Goal: Communication & Community: Share content

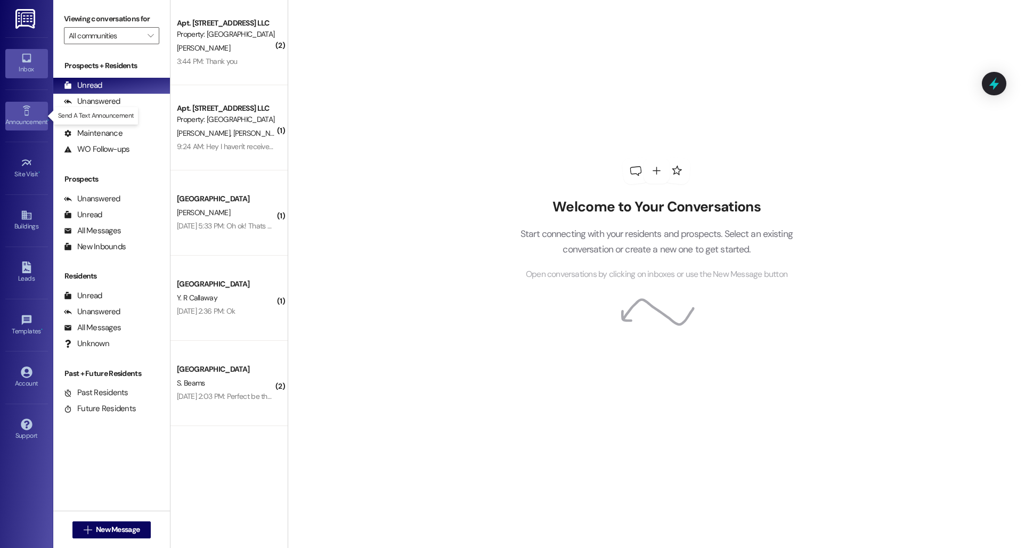
click at [22, 124] on div "Announcement •" at bounding box center [26, 122] width 53 height 11
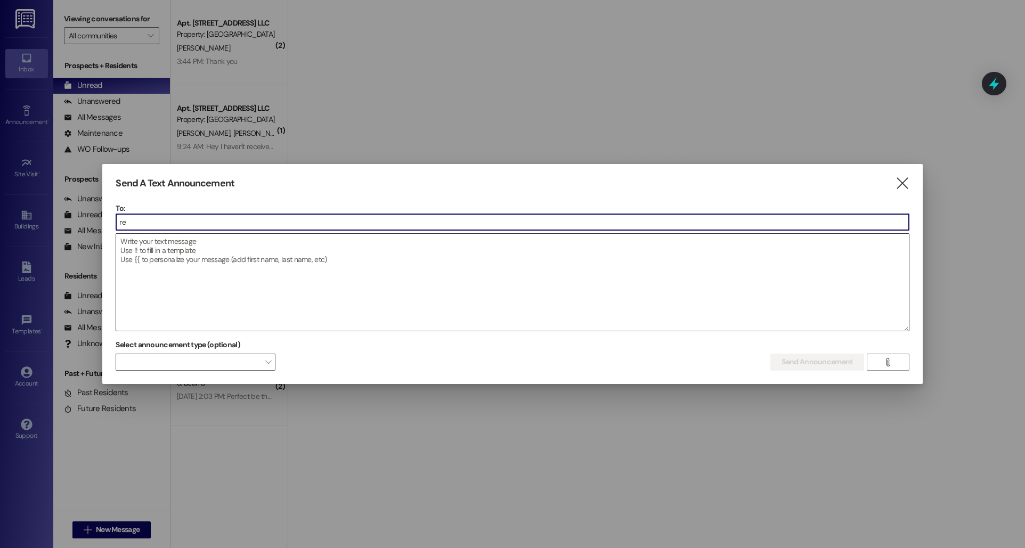
type input "r"
type input "comm"
click at [225, 249] on div "Message all current residents of [GEOGRAPHIC_DATA]" at bounding box center [196, 252] width 147 height 9
click at [225, 249] on textarea at bounding box center [512, 282] width 792 height 97
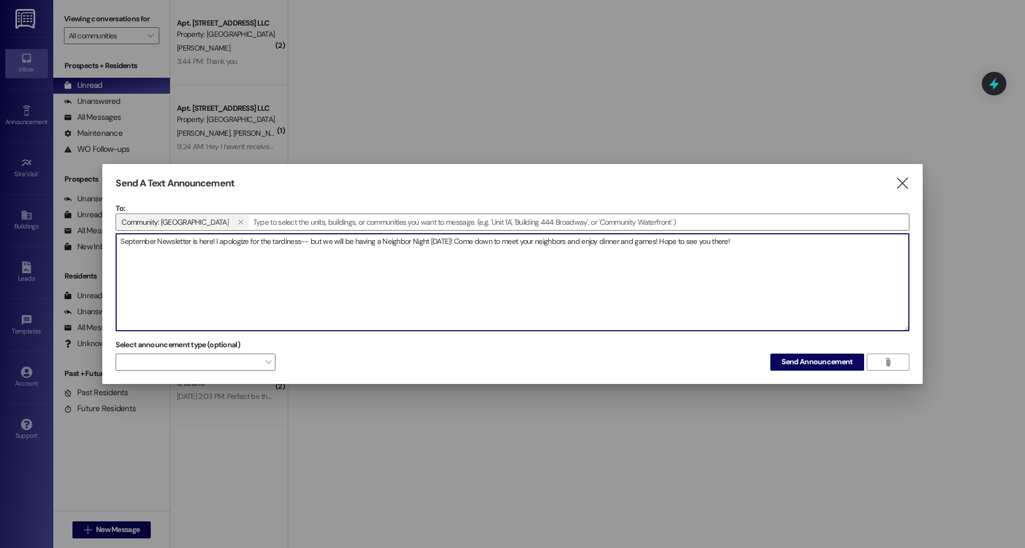
click at [301, 243] on textarea "September Newsletter is here! I apologize for the tardiness-- but we will be ha…" at bounding box center [512, 282] width 792 height 97
drag, startPoint x: 308, startPoint y: 243, endPoint x: 301, endPoint y: 242, distance: 7.5
click at [301, 242] on textarea "September Newsletter is here! I apologize for the tardiness-- but we will be ha…" at bounding box center [512, 282] width 792 height 97
drag, startPoint x: 328, startPoint y: 239, endPoint x: 312, endPoint y: 239, distance: 16.5
click at [312, 239] on textarea "September Newsletter is here! I apologize for the tardiness 😬 but we will be ha…" at bounding box center [512, 282] width 792 height 97
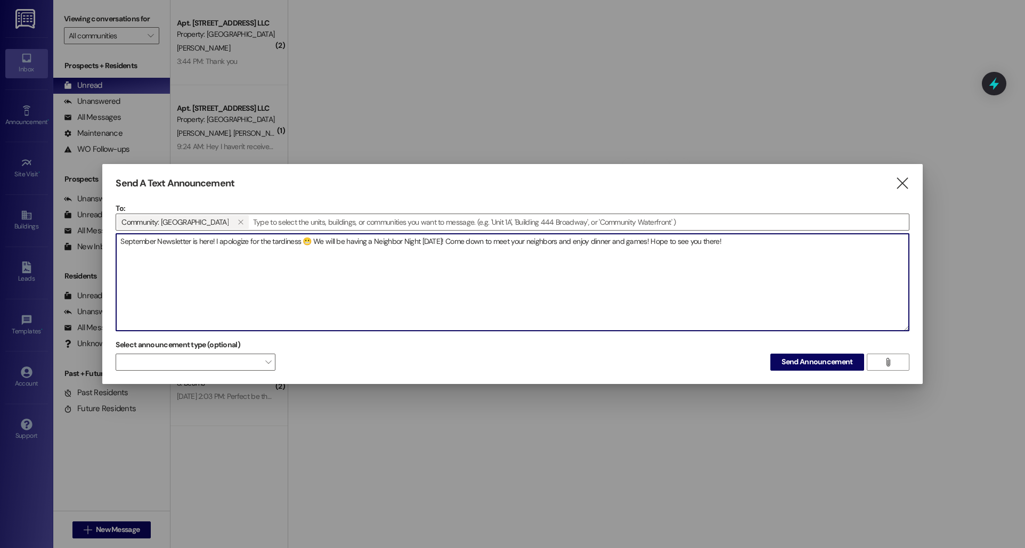
click at [405, 267] on textarea "September Newsletter is here! I apologize for the tardiness 😬 We will be having…" at bounding box center [512, 282] width 792 height 97
type textarea "September Newsletter is here! I apologize for the tardiness 😬 We will be having…"
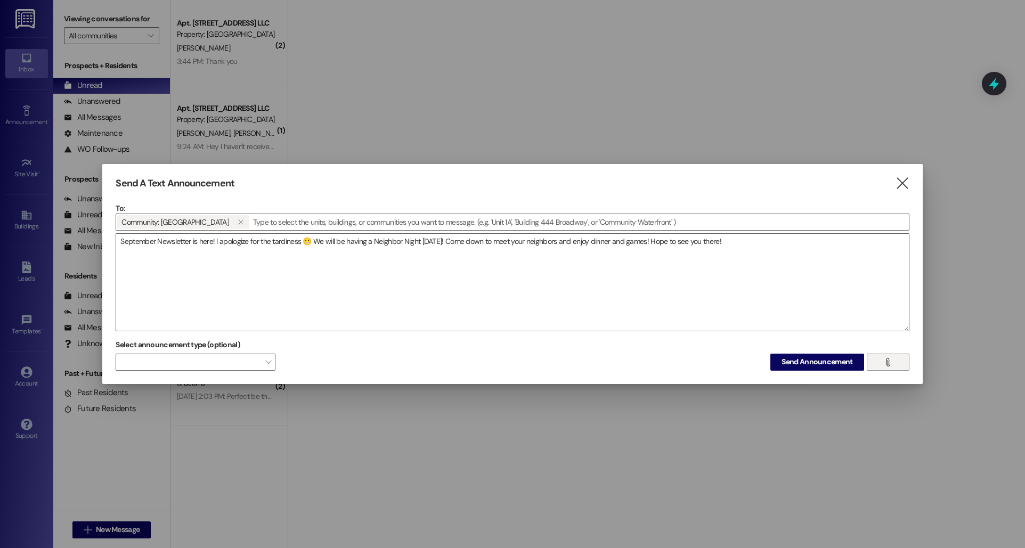
click at [901, 363] on button "" at bounding box center [888, 362] width 43 height 17
click at [835, 357] on span "Send Announcement" at bounding box center [816, 361] width 71 height 11
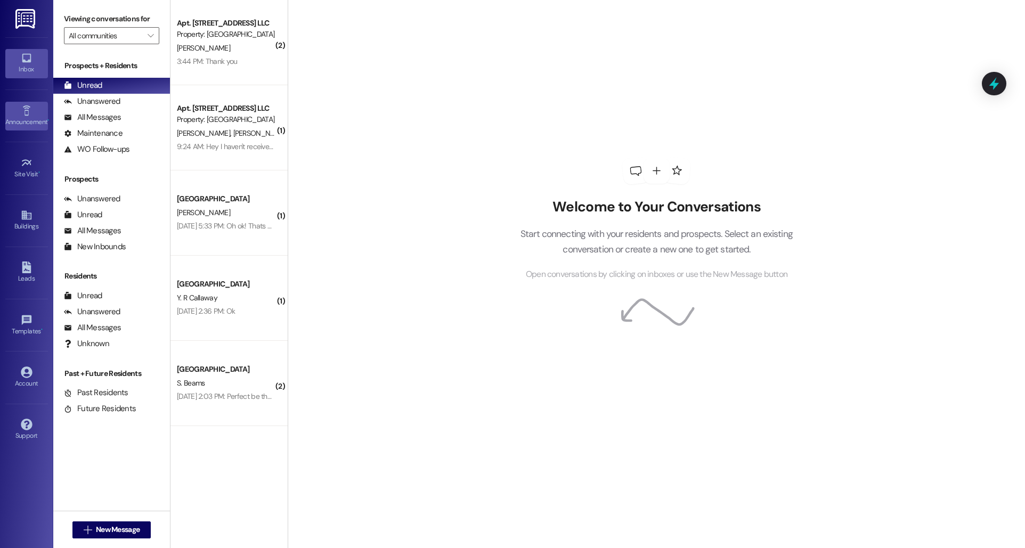
click at [27, 128] on link "Announcement •" at bounding box center [26, 116] width 43 height 29
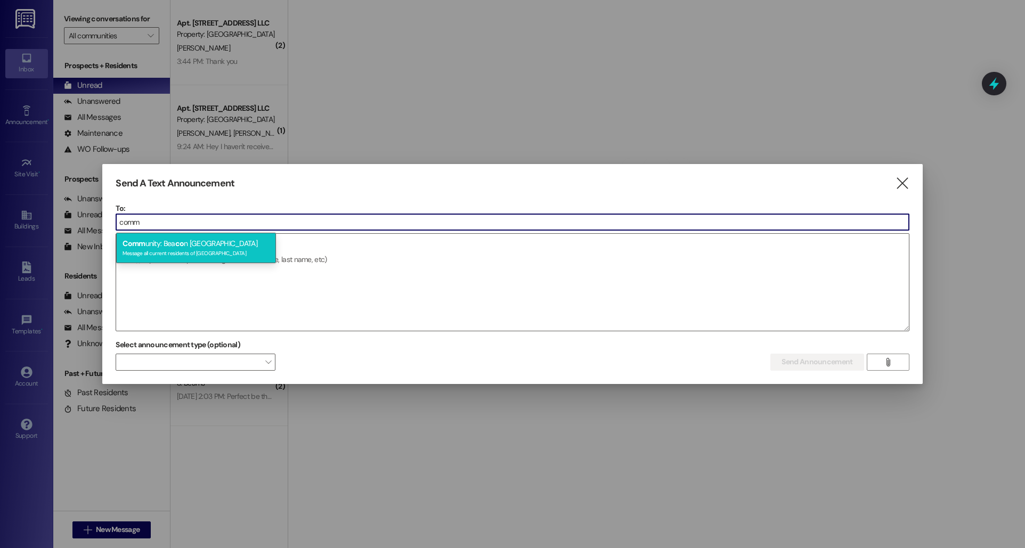
type input "comm"
click at [221, 244] on div "Comm unity: Bea co n [GEOGRAPHIC_DATA] Message all current residents of [GEOGRA…" at bounding box center [196, 248] width 160 height 30
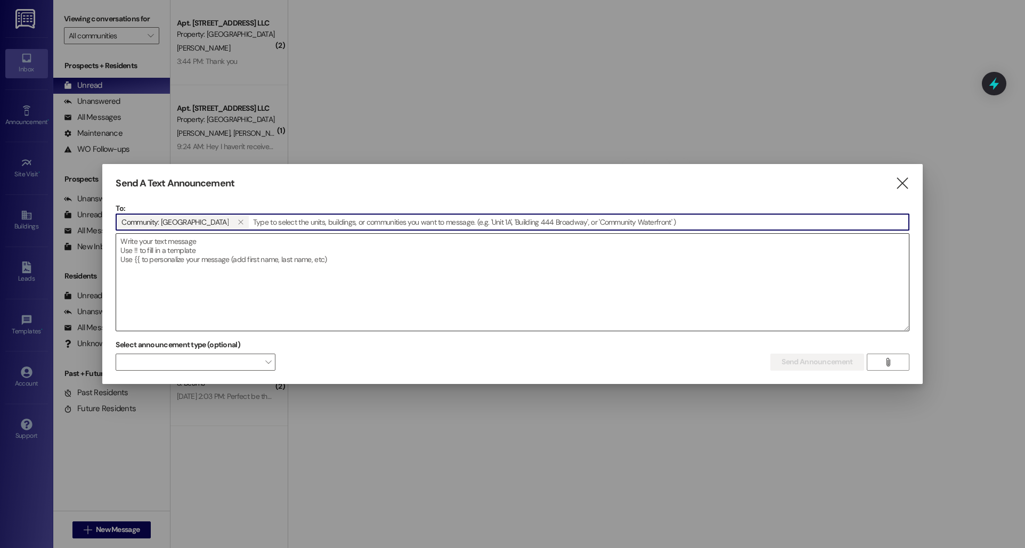
click at [238, 259] on textarea at bounding box center [512, 282] width 792 height 97
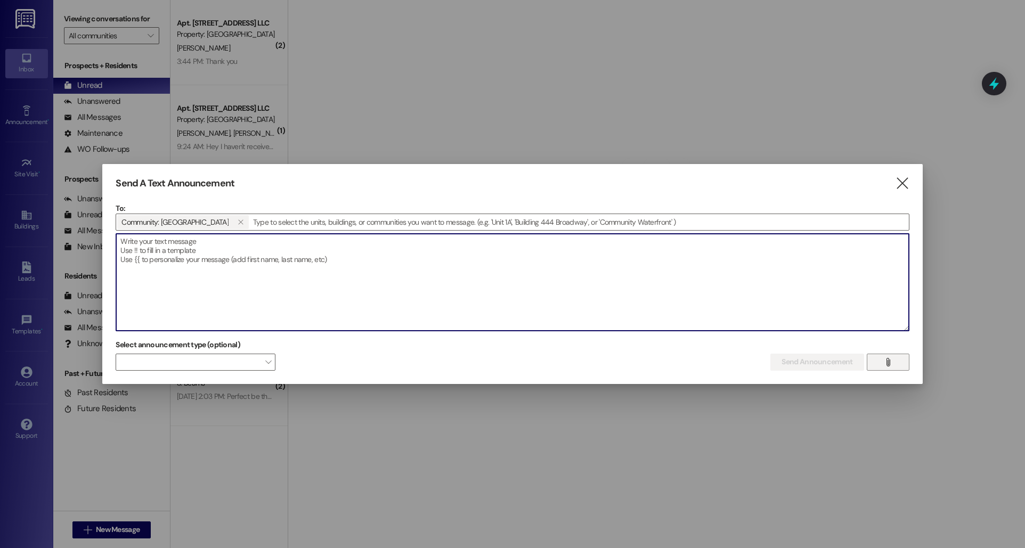
click at [884, 361] on icon "" at bounding box center [888, 362] width 8 height 9
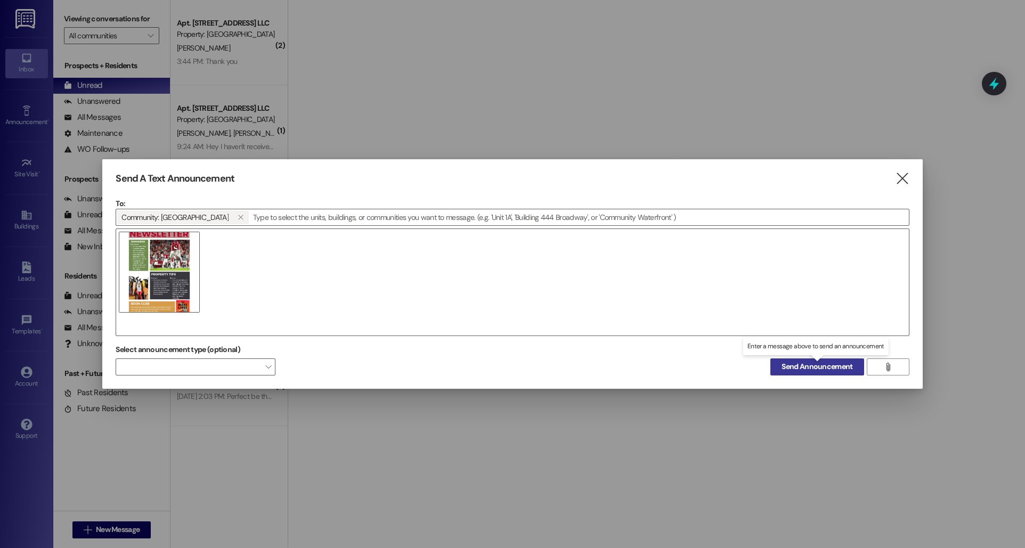
click at [828, 369] on span "Send Announcement" at bounding box center [816, 366] width 71 height 11
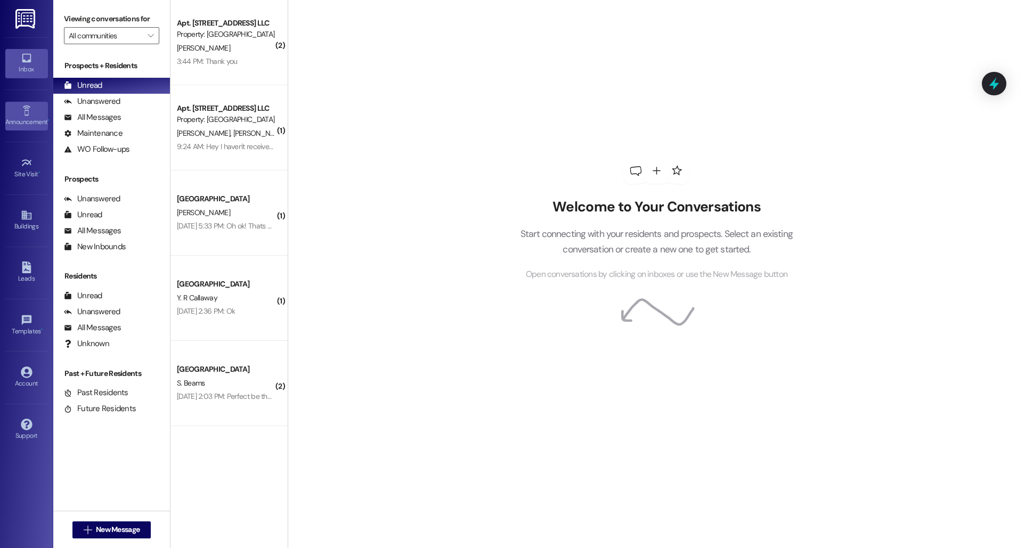
click at [30, 114] on icon at bounding box center [27, 111] width 12 height 12
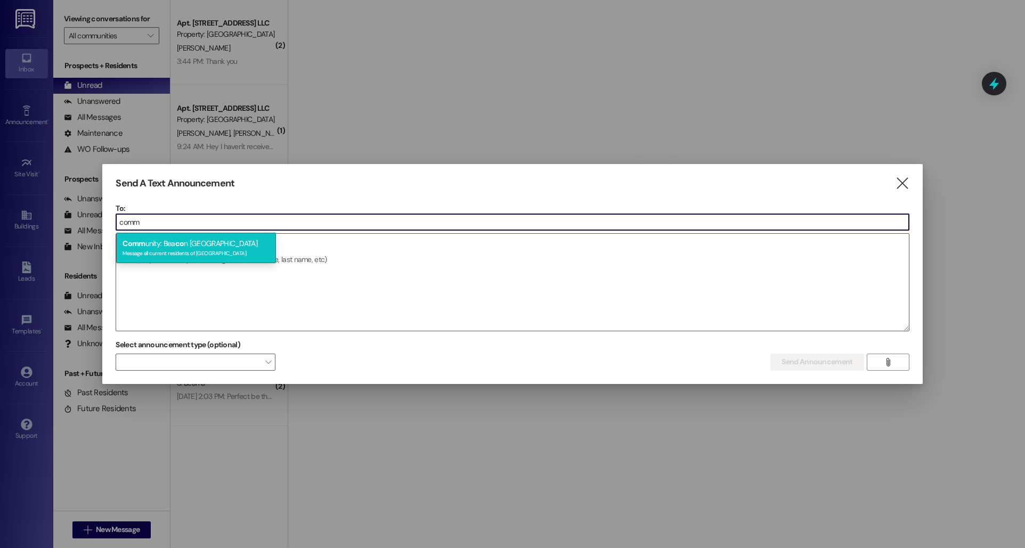
type input "comm"
click at [160, 246] on div "Comm unity: Bea co n [GEOGRAPHIC_DATA] Message all current residents of [GEOGRA…" at bounding box center [196, 248] width 160 height 30
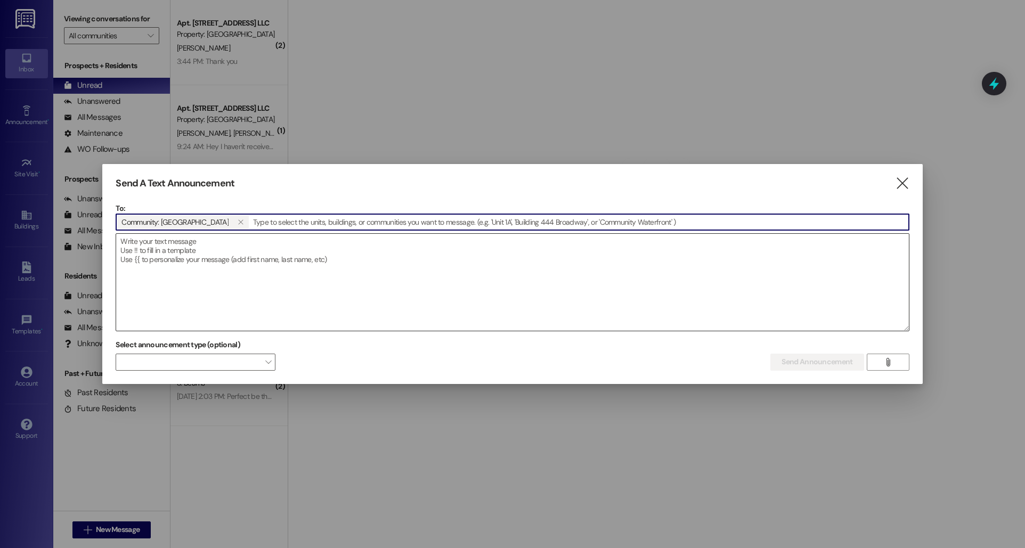
click at [160, 247] on textarea at bounding box center [512, 282] width 792 height 97
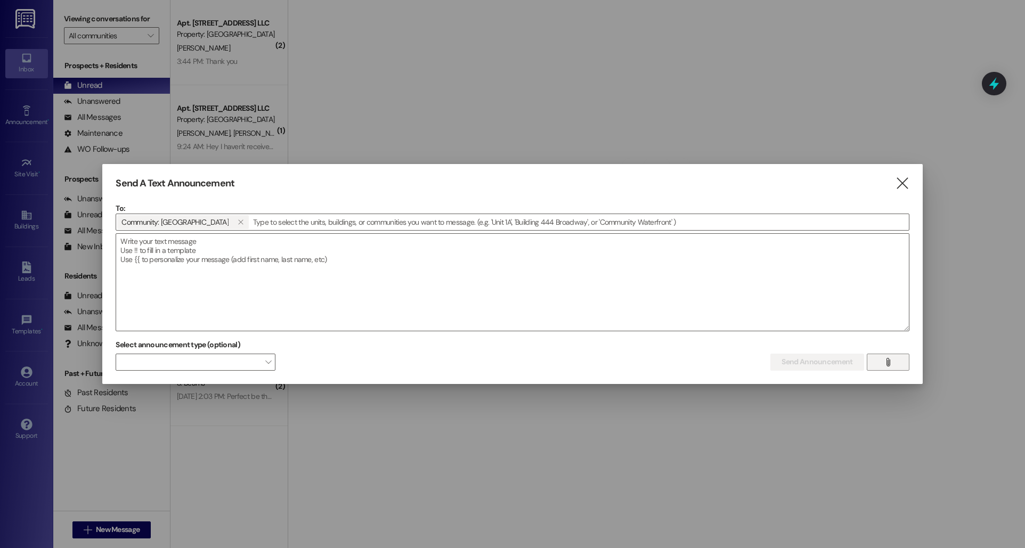
click at [872, 361] on button "" at bounding box center [888, 362] width 43 height 17
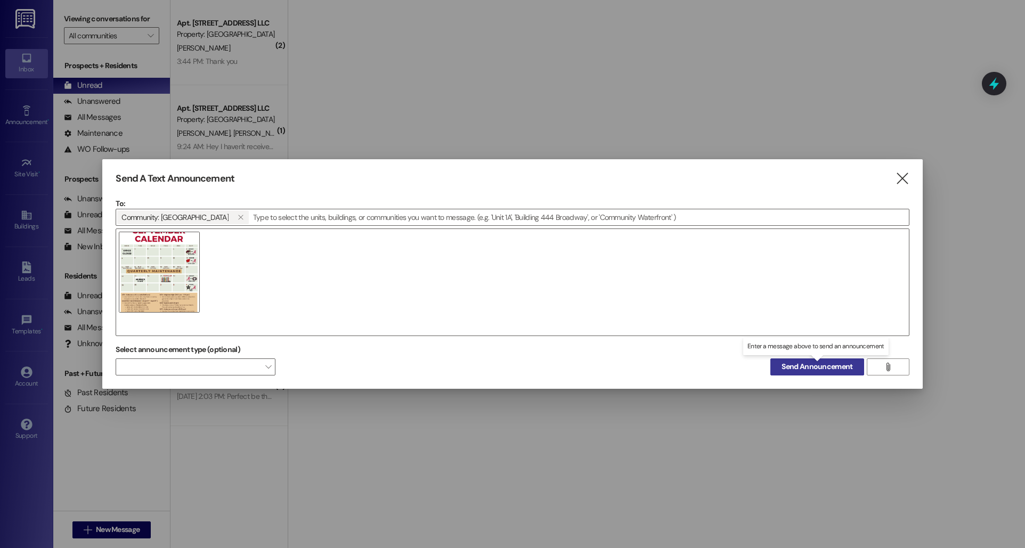
click at [795, 368] on span "Send Announcement" at bounding box center [816, 366] width 71 height 11
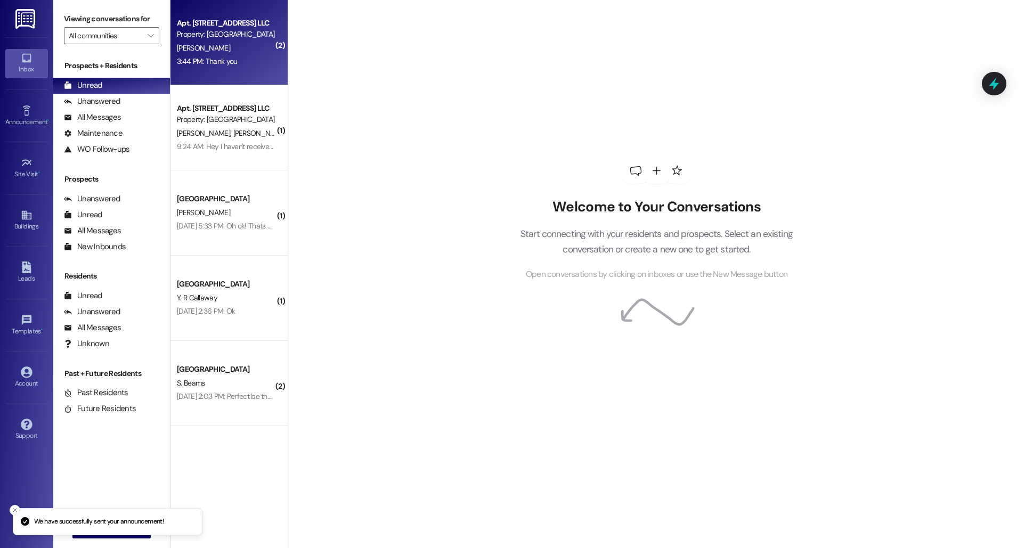
click at [229, 58] on div "3:44 PM: Thank you 3:44 PM: Thank you" at bounding box center [226, 61] width 101 height 13
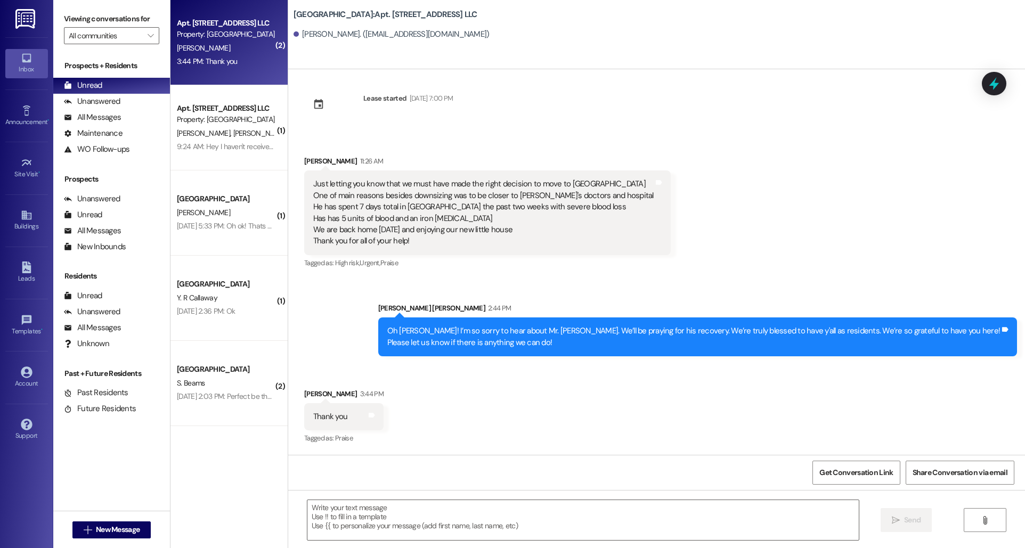
scroll to position [1497, 0]
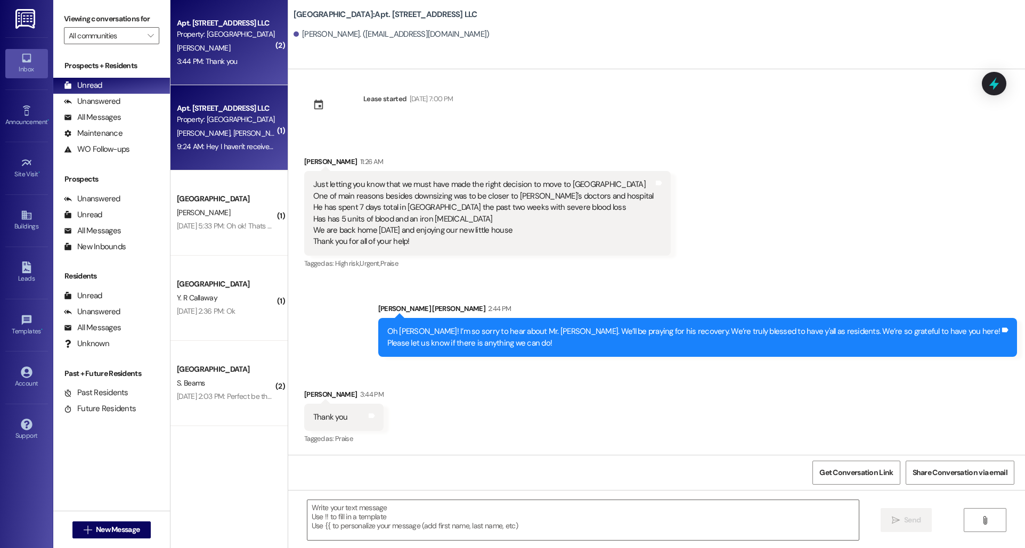
click at [233, 128] on span "[PERSON_NAME]" at bounding box center [259, 133] width 53 height 10
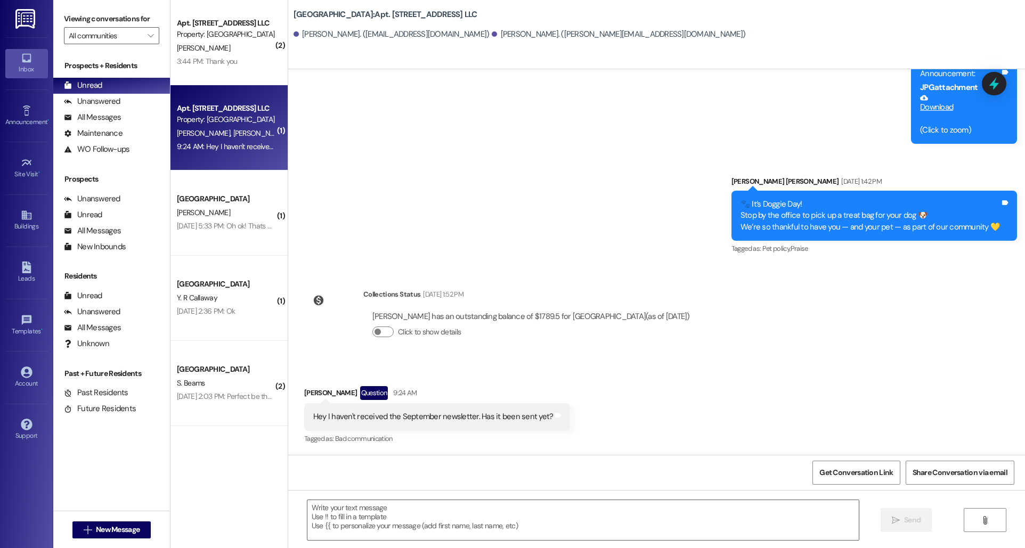
scroll to position [20909, 0]
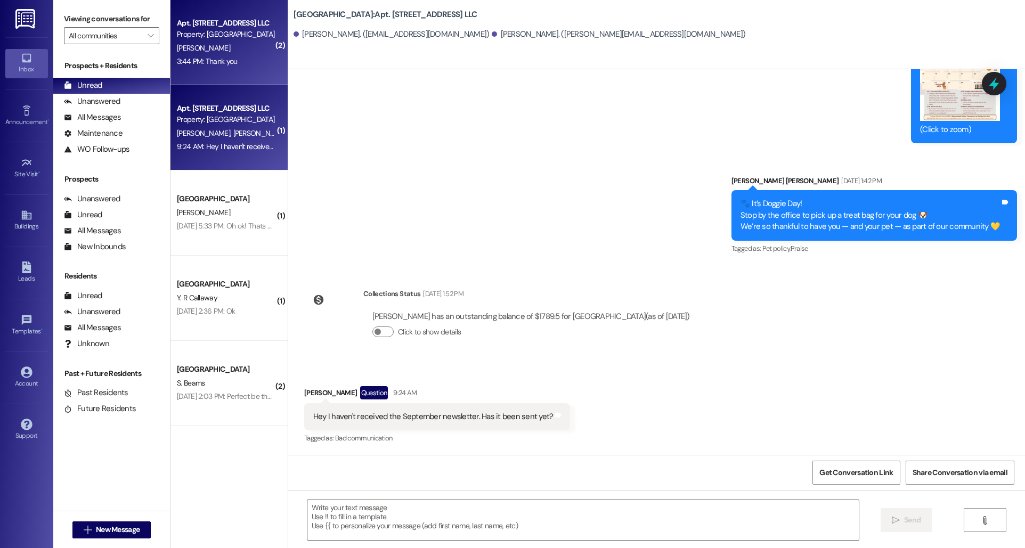
click at [215, 47] on div "[PERSON_NAME]" at bounding box center [226, 48] width 101 height 13
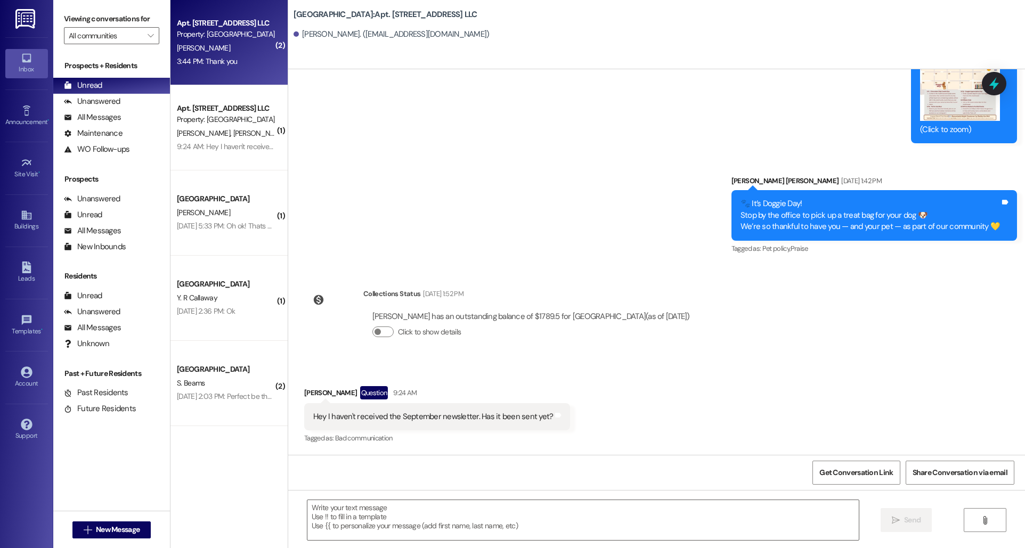
scroll to position [1497, 0]
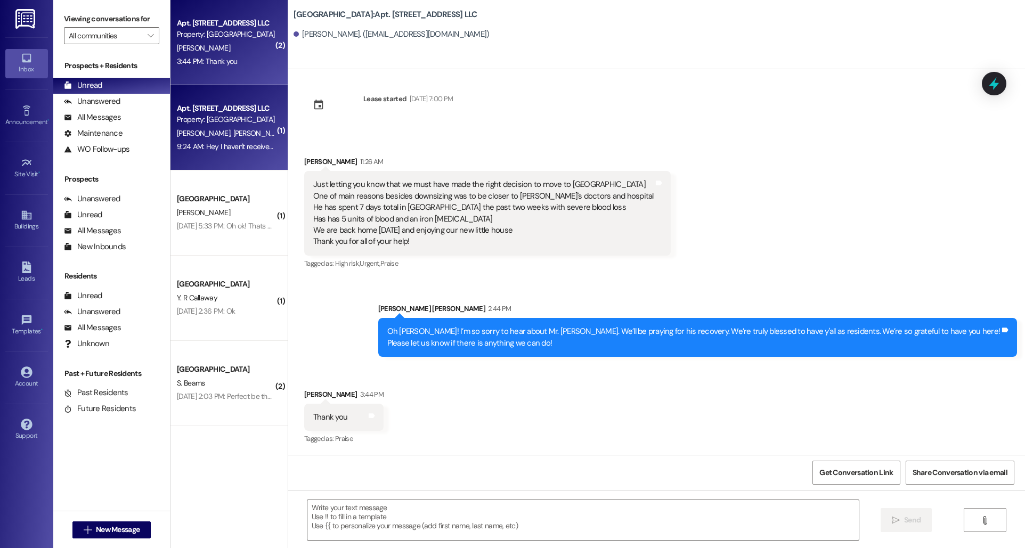
click at [209, 124] on div "Property: [GEOGRAPHIC_DATA]" at bounding box center [226, 119] width 99 height 11
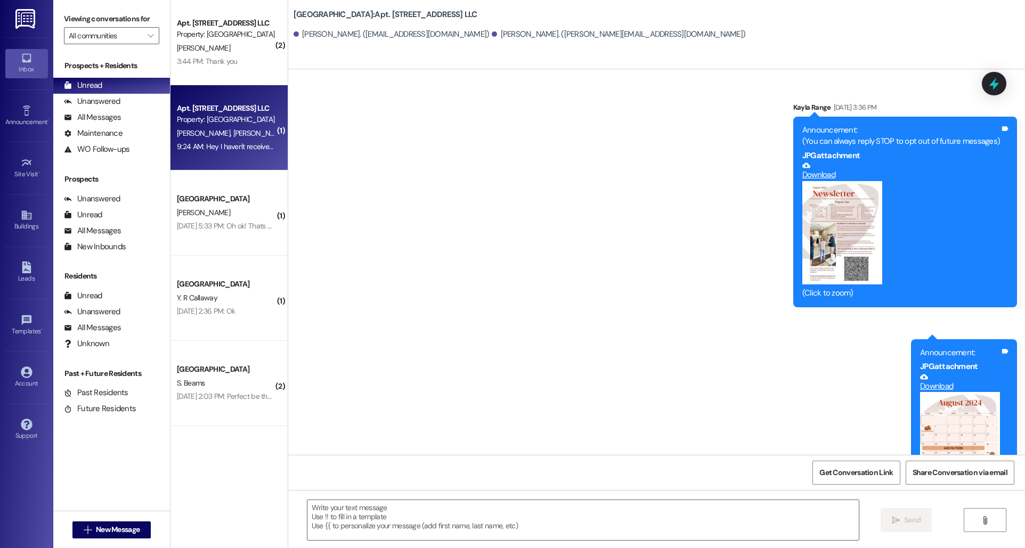
scroll to position [20909, 0]
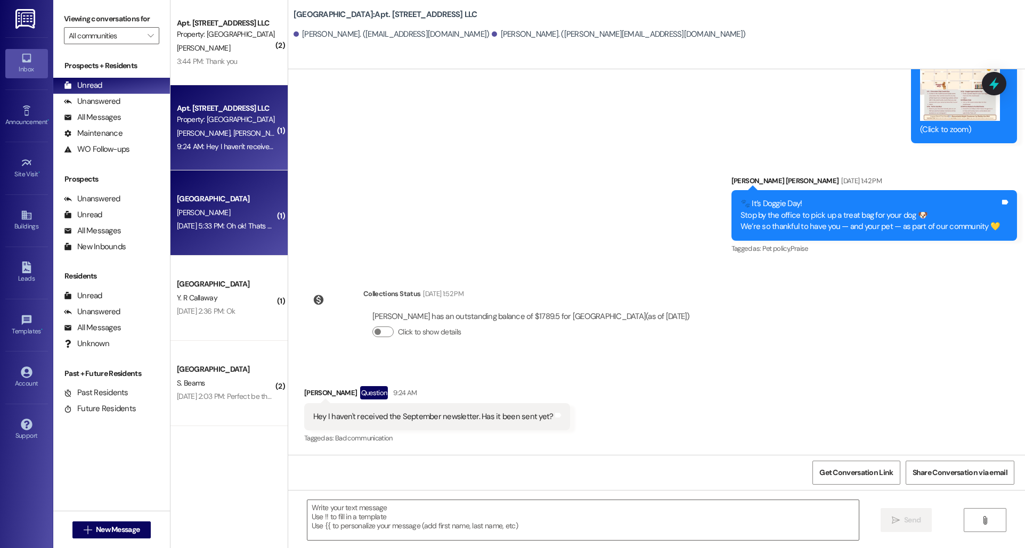
click at [191, 224] on div "[DATE] 5:33 PM: Oh ok! Thats a little out of my price range. Thanks [DATE] 5:33…" at bounding box center [278, 226] width 202 height 10
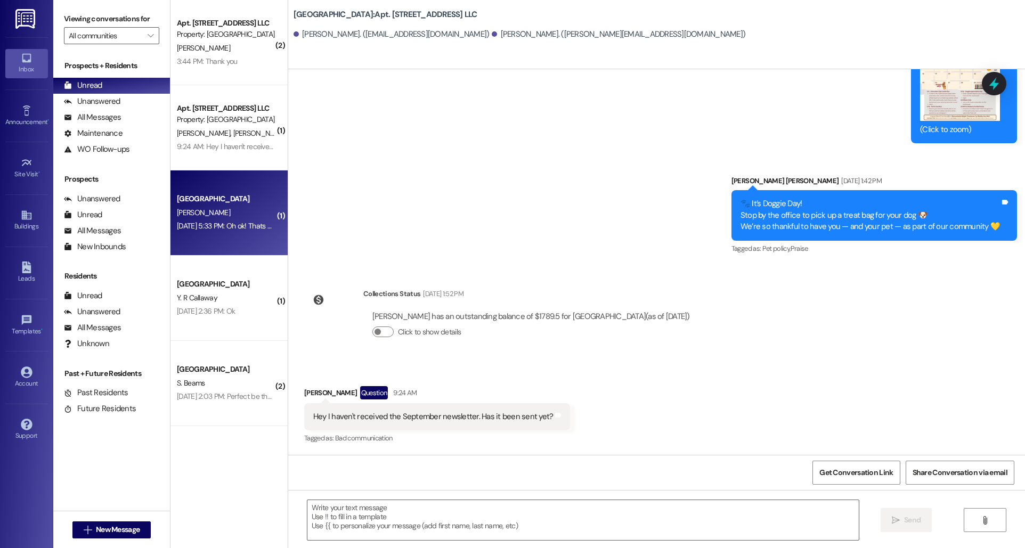
scroll to position [427, 0]
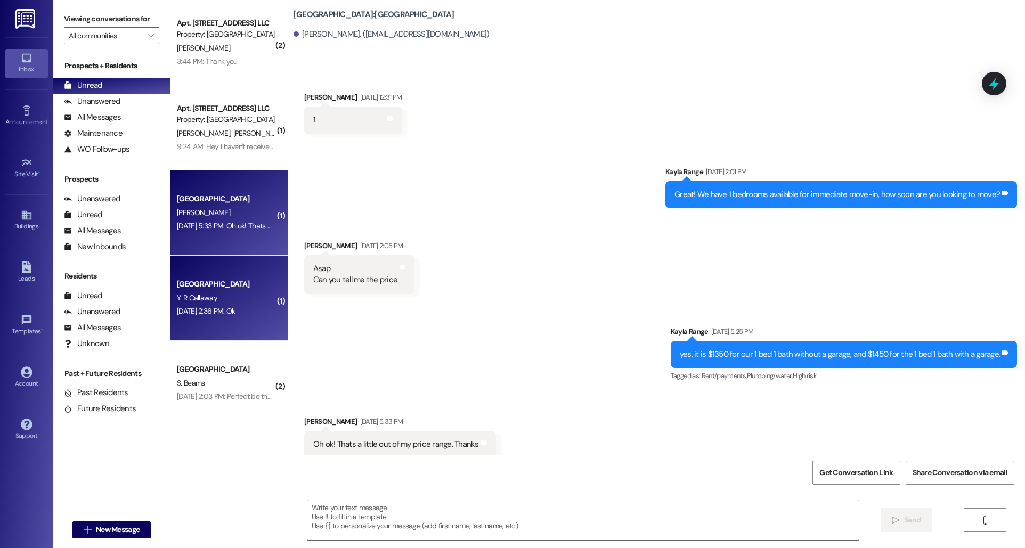
click at [241, 271] on div "[GEOGRAPHIC_DATA] Y. R Callaway [DATE] 2:36 PM: Ok [DATE] 2:36 PM: Ok" at bounding box center [228, 298] width 117 height 85
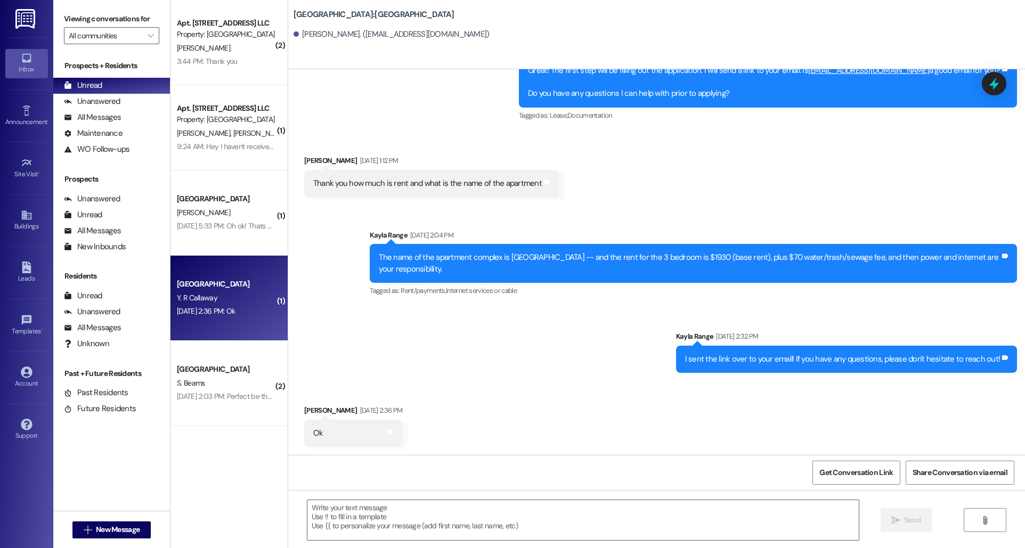
scroll to position [863, 0]
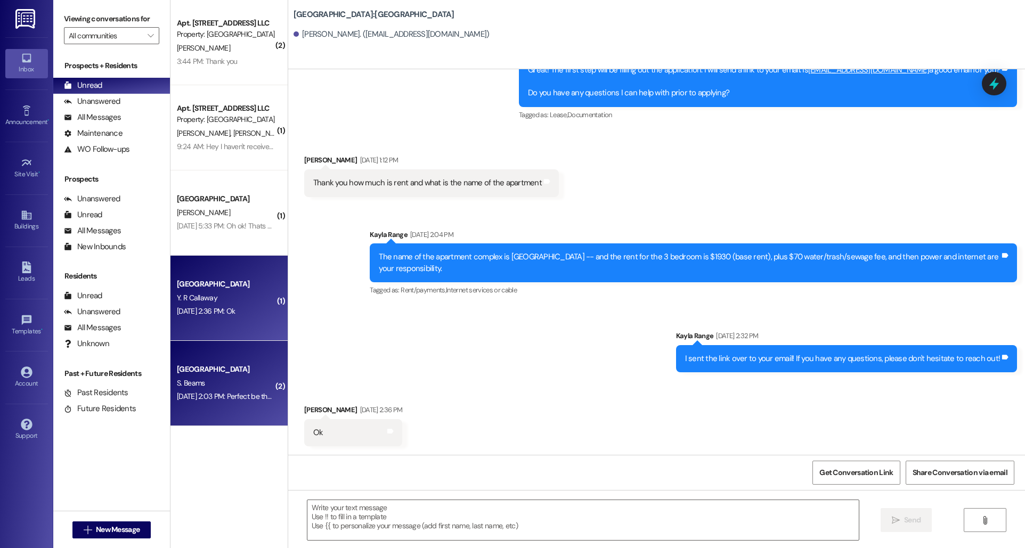
click at [215, 366] on div "[GEOGRAPHIC_DATA]" at bounding box center [226, 369] width 99 height 11
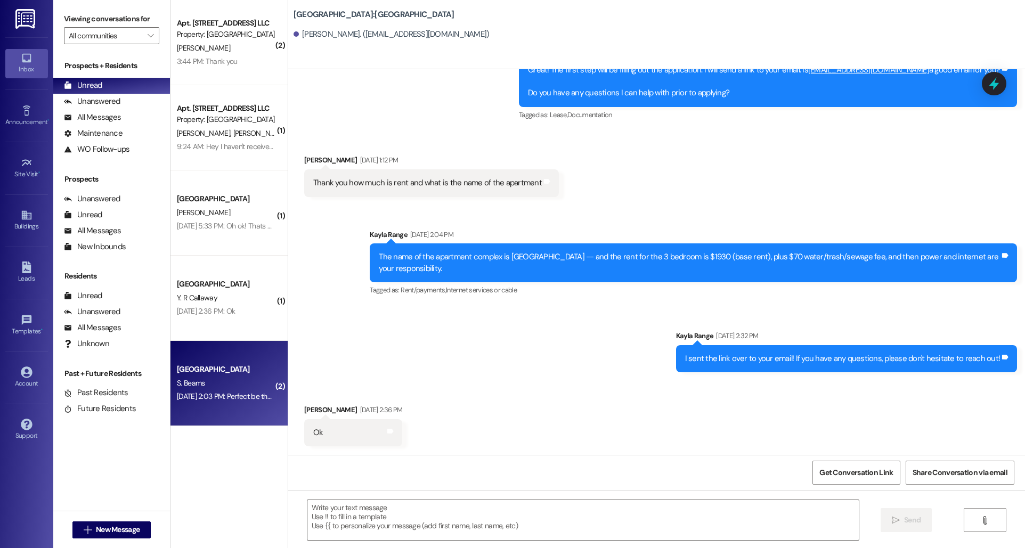
scroll to position [216, 0]
